Goal: Information Seeking & Learning: Learn about a topic

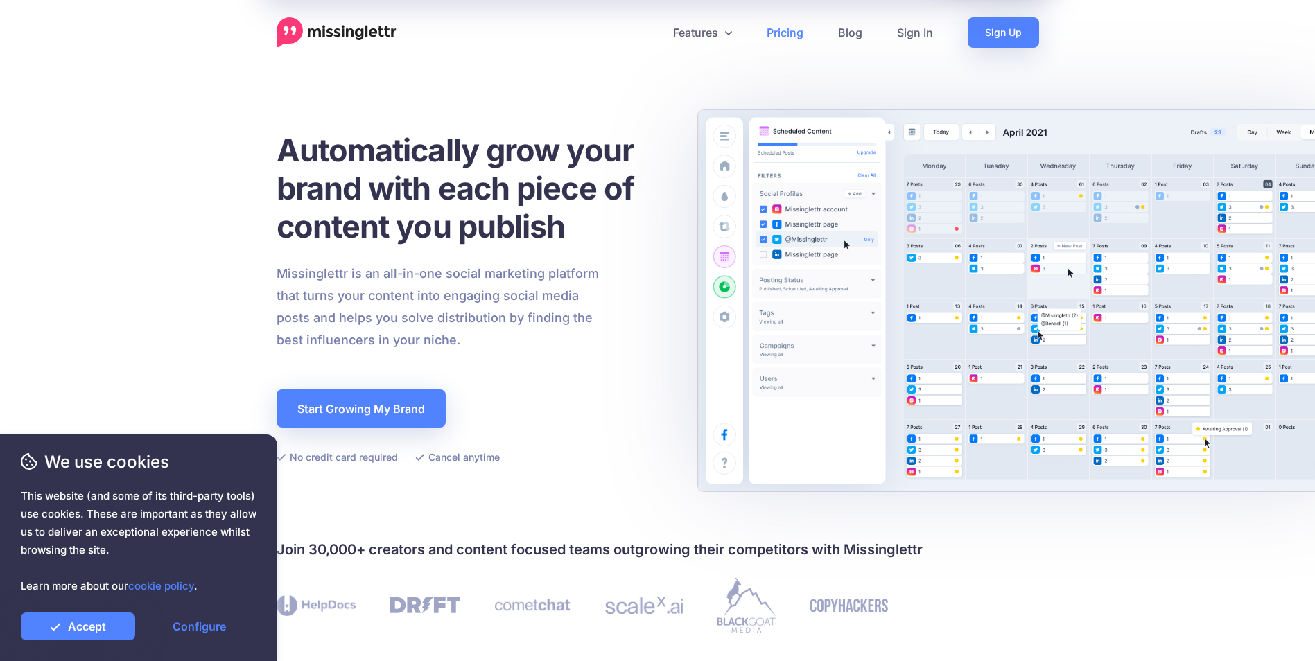
click at [772, 26] on link "Pricing" at bounding box center [784, 32] width 71 height 31
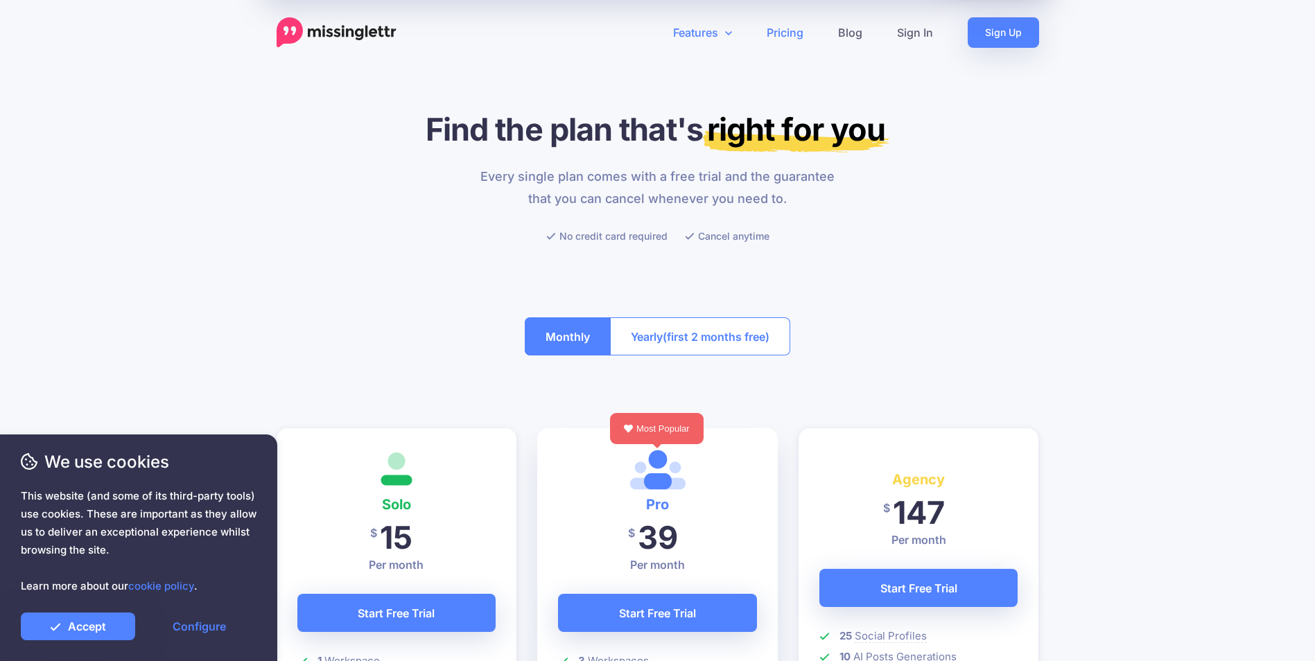
click at [722, 23] on link "Features" at bounding box center [703, 32] width 94 height 31
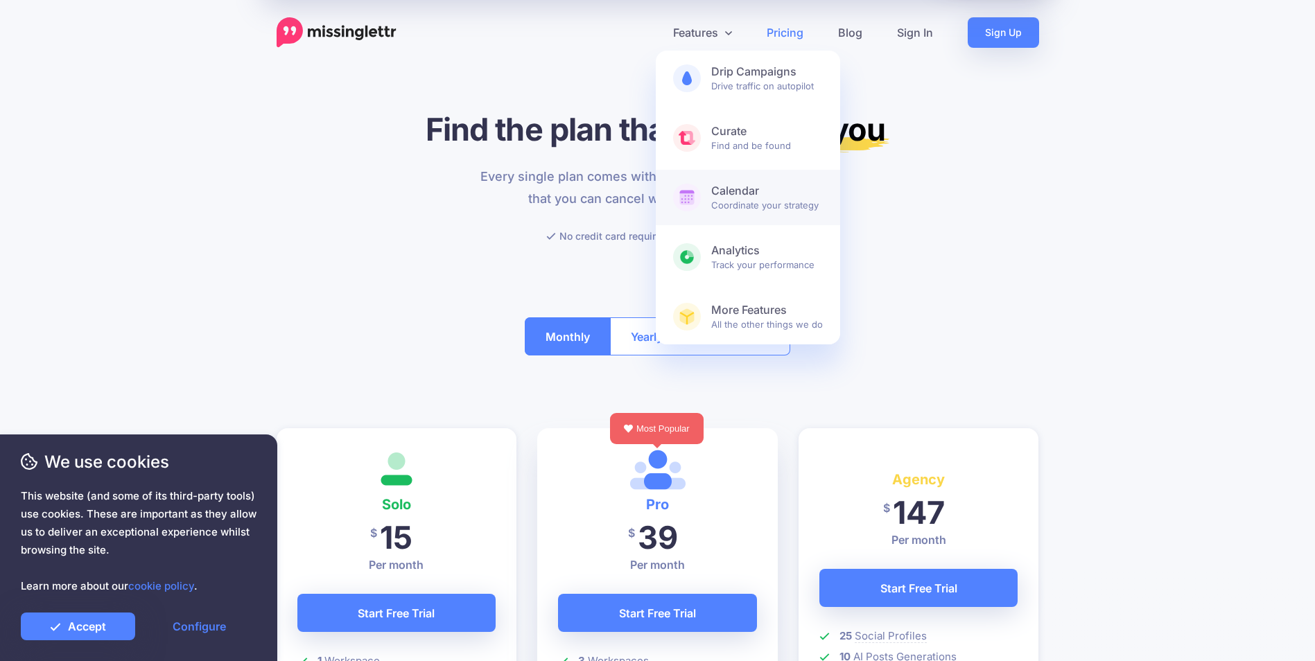
click at [760, 200] on span "Calendar Coordinate your strategy" at bounding box center [767, 198] width 112 height 28
